Goal: Task Accomplishment & Management: Manage account settings

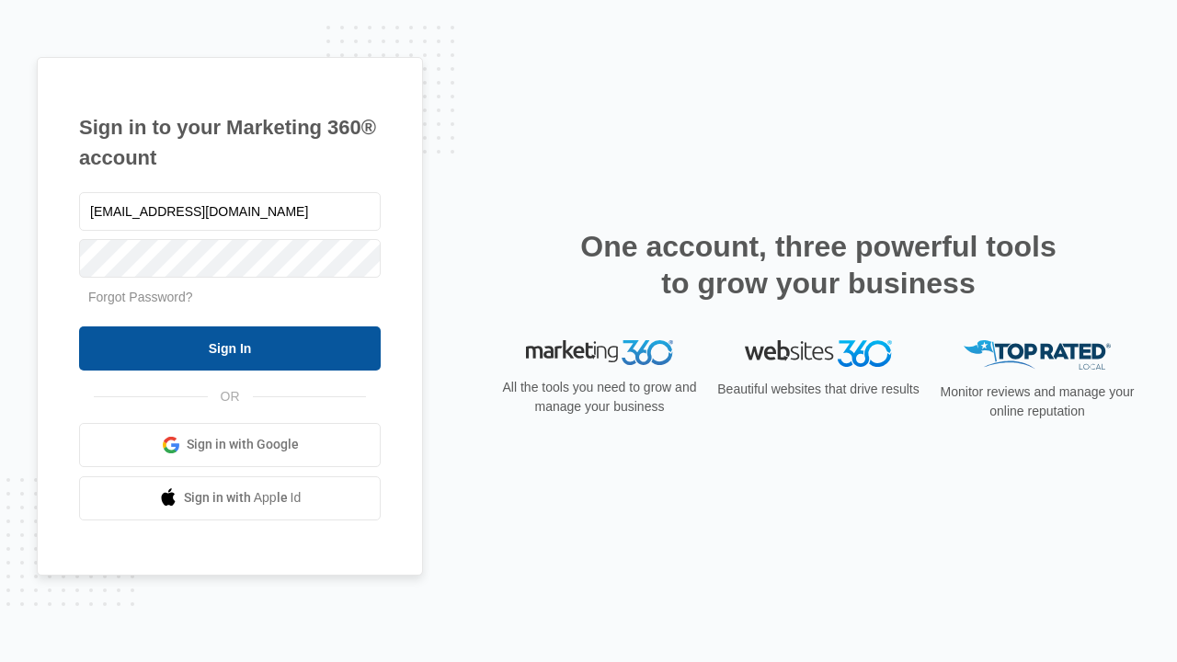
click at [230, 347] on input "Sign In" at bounding box center [230, 348] width 302 height 44
